Goal: Task Accomplishment & Management: Manage account settings

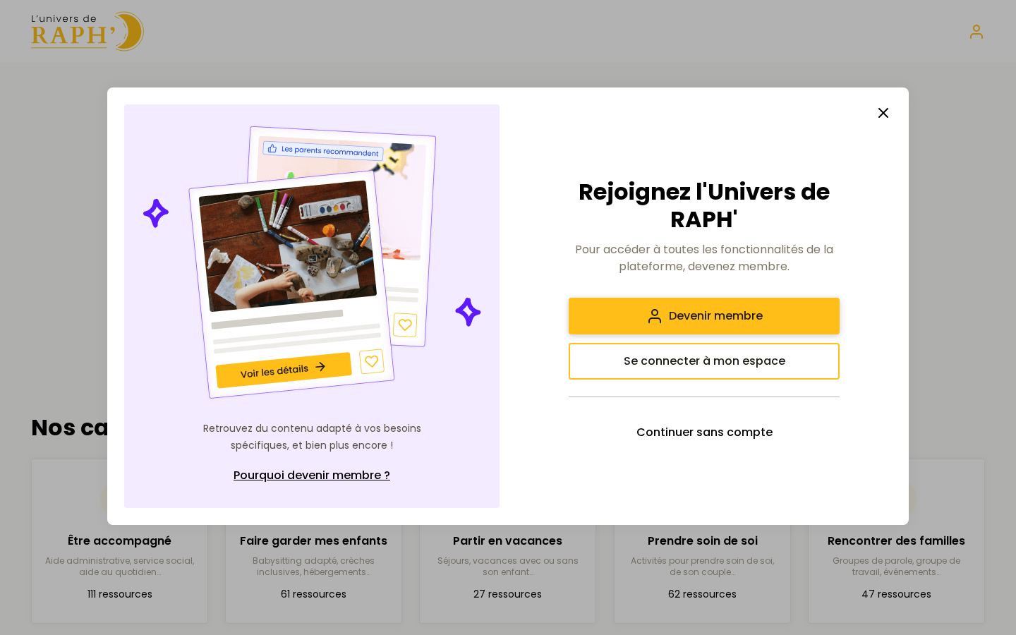
click at [712, 316] on span "Devenir membre" at bounding box center [716, 315] width 94 height 17
click at [662, 372] on button "Se connecter à mon espace" at bounding box center [703, 361] width 271 height 37
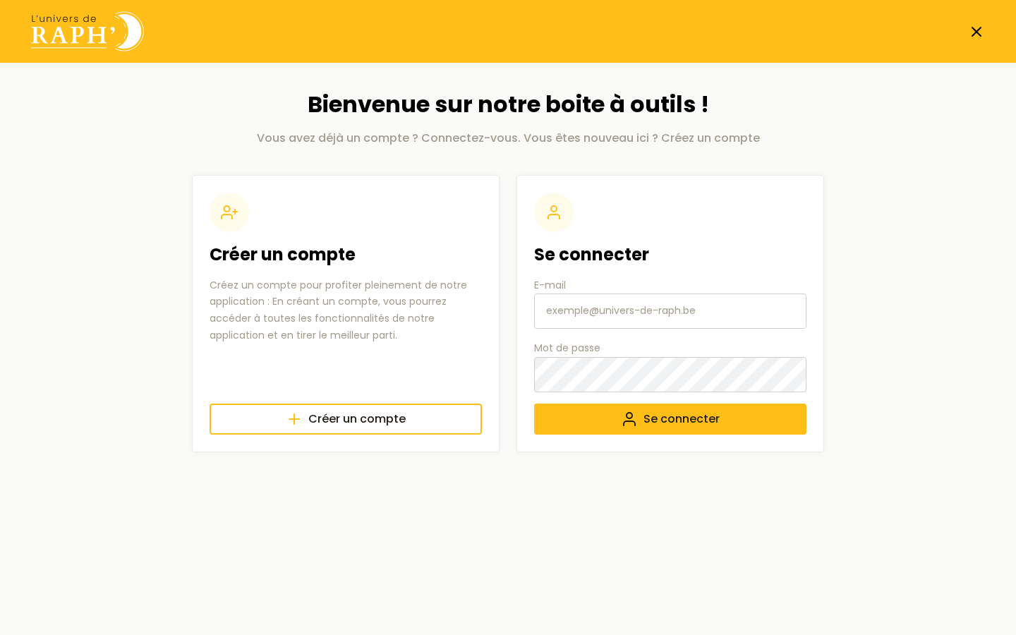
click at [554, 321] on input "E-mail" at bounding box center [670, 310] width 272 height 35
click at [674, 410] on span "Se connecter" at bounding box center [681, 418] width 76 height 17
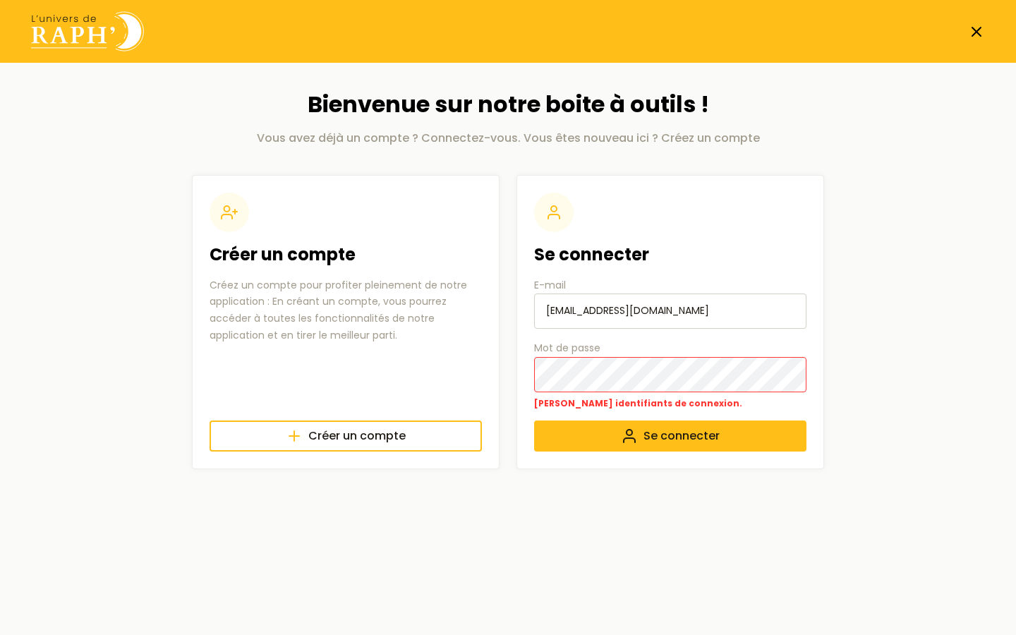
click at [517, 376] on div "Se connecter E-mail [EMAIL_ADDRESS][DOMAIN_NAME] Mot de passe Mauvais identifia…" at bounding box center [669, 322] width 307 height 294
click at [554, 425] on button "Se connecter" at bounding box center [670, 435] width 272 height 31
click at [547, 313] on input "[EMAIL_ADDRESS][DOMAIN_NAME]" at bounding box center [670, 310] width 272 height 35
type input "[EMAIL_ADDRESS][DOMAIN_NAME]"
click at [534, 420] on button "Se connecter" at bounding box center [670, 435] width 272 height 31
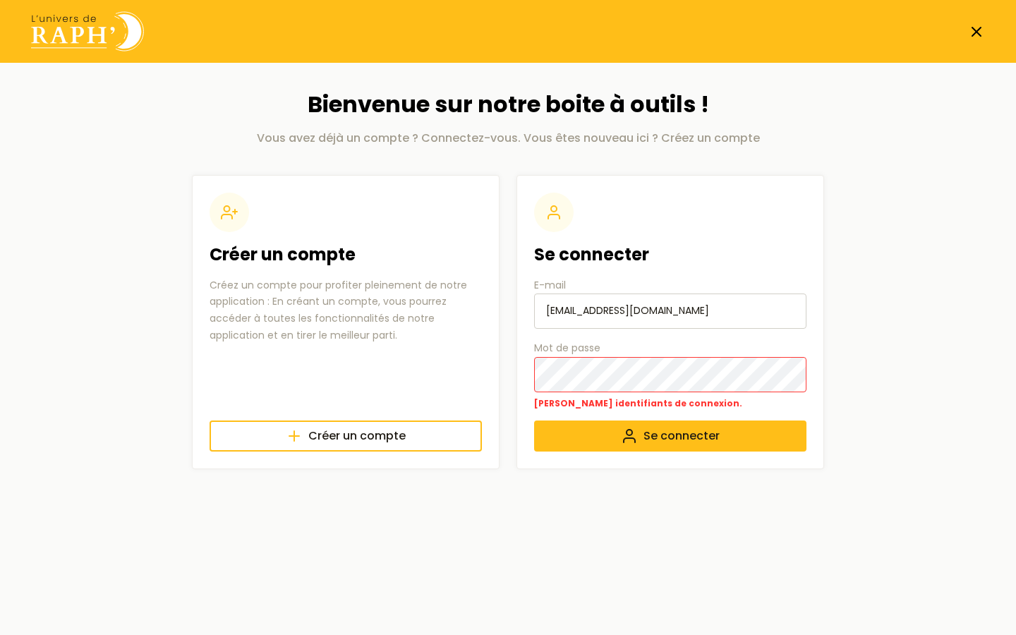
click at [529, 373] on div "Se connecter E-mail [EMAIL_ADDRESS][DOMAIN_NAME] Mot de passe Mauvais identifia…" at bounding box center [669, 322] width 307 height 294
click at [534, 420] on button "Se connecter" at bounding box center [670, 435] width 272 height 31
